Goal: Information Seeking & Learning: Find specific fact

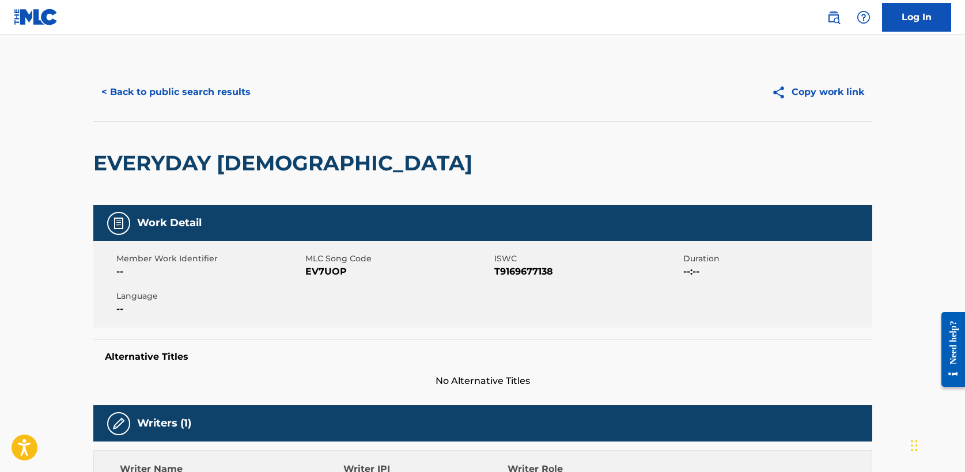
click at [203, 89] on button "< Back to public search results" at bounding box center [175, 92] width 165 height 29
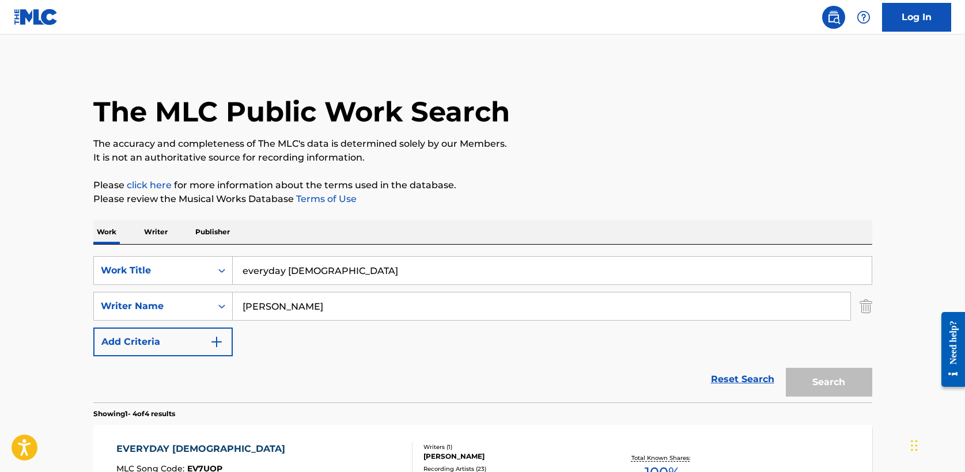
scroll to position [179, 0]
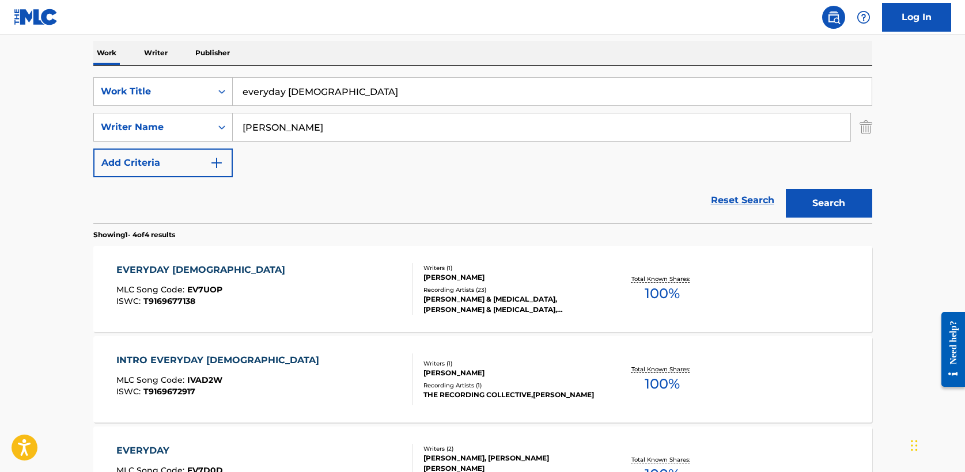
drag, startPoint x: 323, startPoint y: 92, endPoint x: 90, endPoint y: 90, distance: 232.7
click at [90, 90] on div "The MLC Public Work Search The accuracy and completeness of The MLC's data is d…" at bounding box center [482, 271] width 807 height 774
type input "god's got me"
click at [841, 210] on button "Search" at bounding box center [829, 203] width 86 height 29
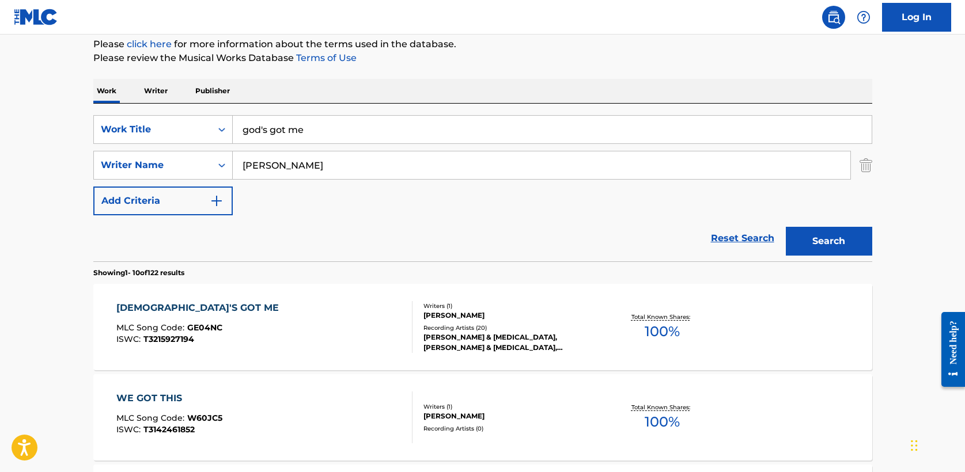
scroll to position [147, 0]
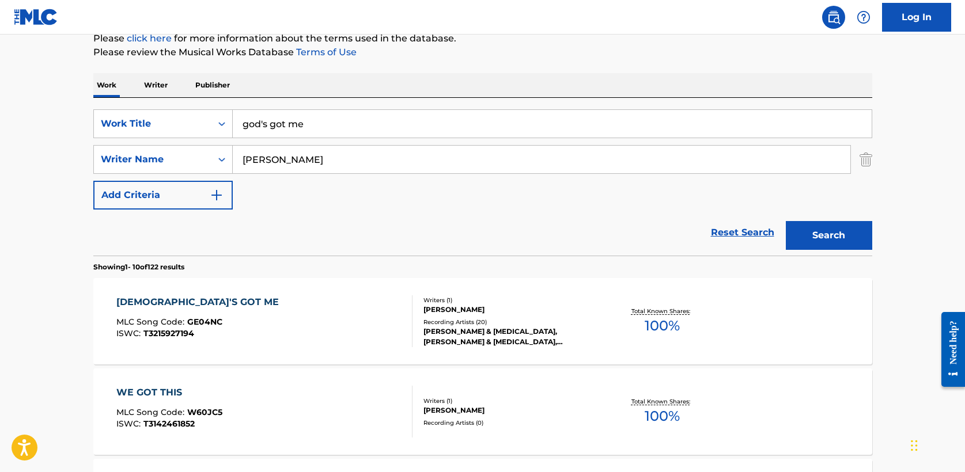
click at [169, 301] on div "[DEMOGRAPHIC_DATA]'S GOT ME" at bounding box center [200, 303] width 168 height 14
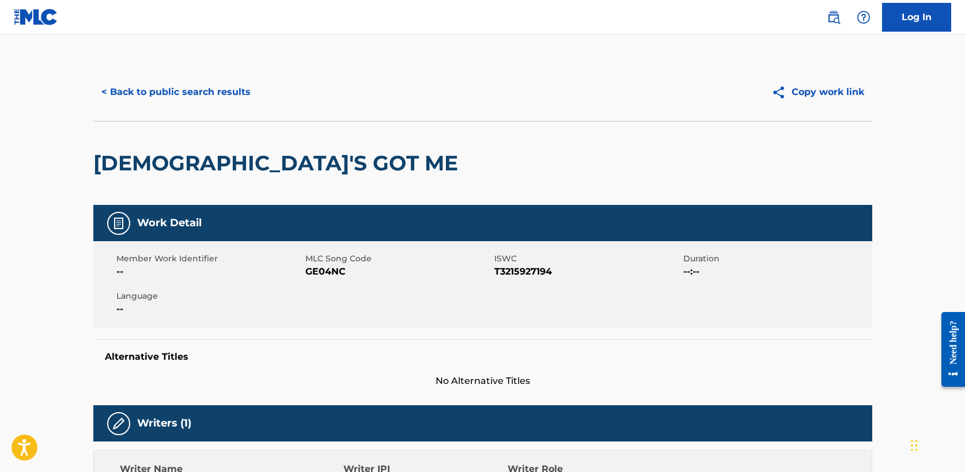
click at [163, 96] on button "< Back to public search results" at bounding box center [175, 92] width 165 height 29
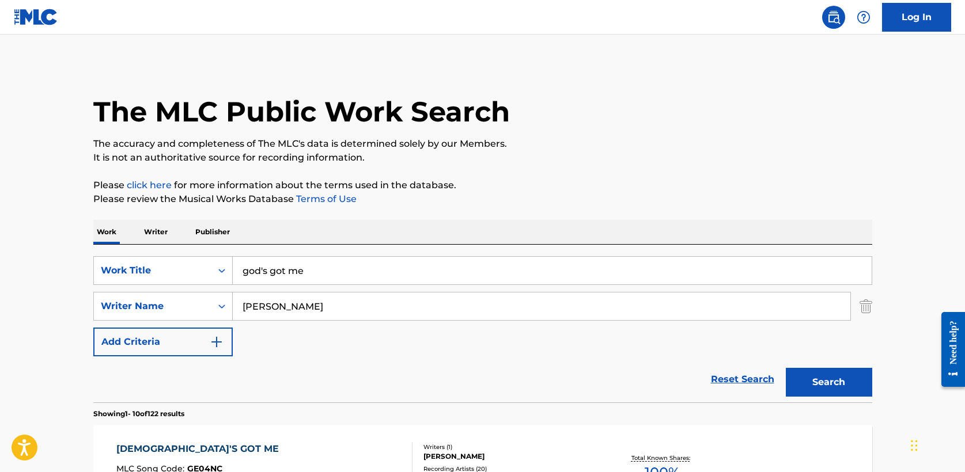
scroll to position [147, 0]
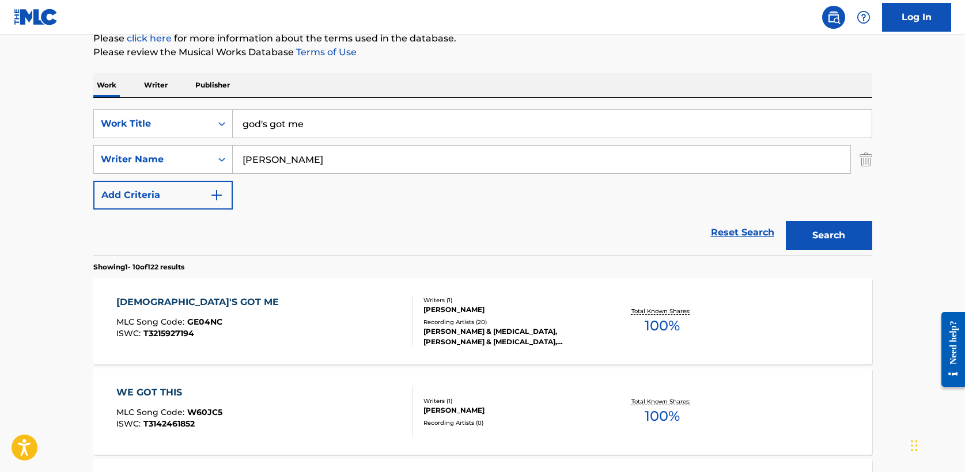
drag, startPoint x: 342, startPoint y: 122, endPoint x: 58, endPoint y: 115, distance: 284.1
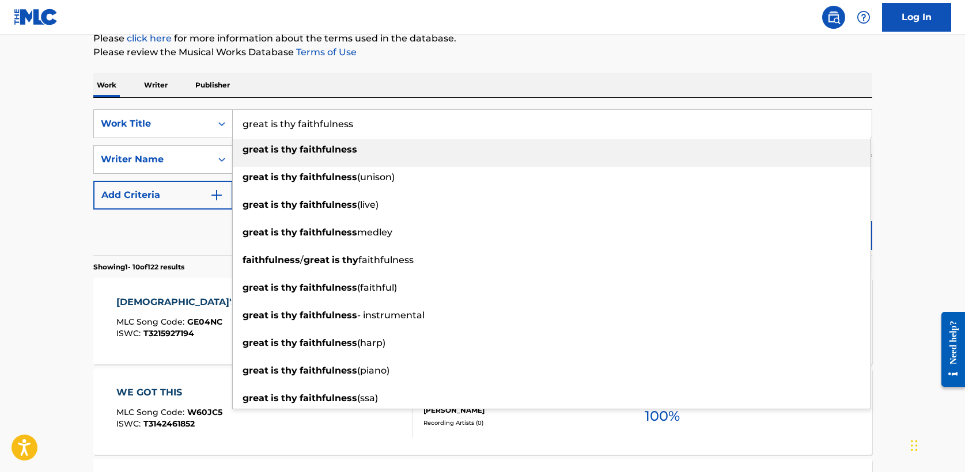
type input "great is thy faithfulness"
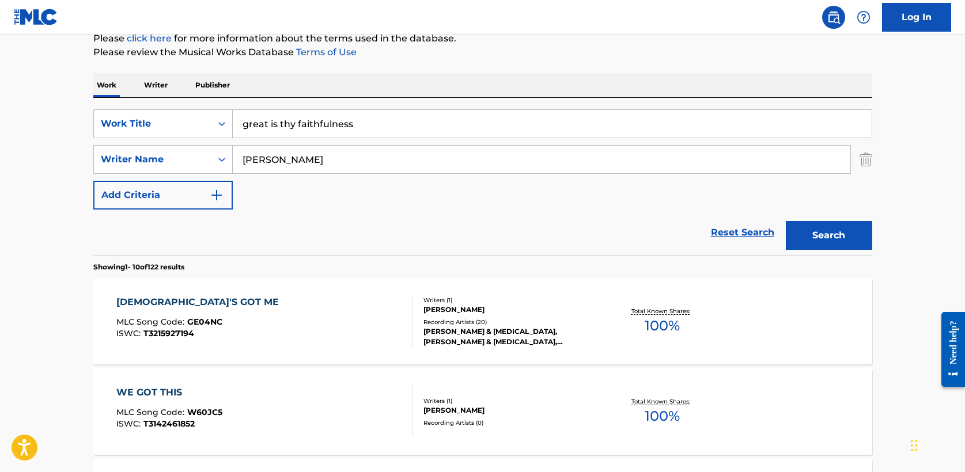
type input "[PERSON_NAME]"
click at [786, 221] on button "Search" at bounding box center [829, 235] width 86 height 29
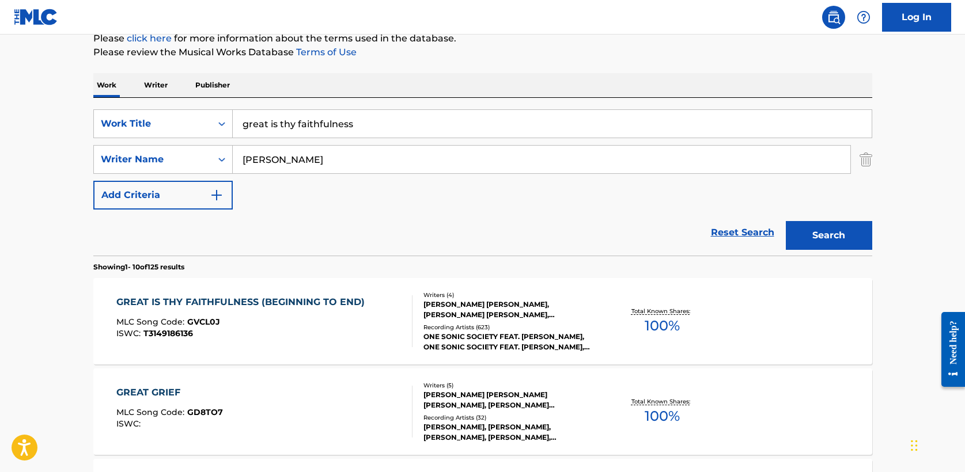
click at [187, 305] on div "GREAT IS THY FAITHFULNESS (BEGINNING TO END)" at bounding box center [243, 303] width 254 height 14
